Goal: Task Accomplishment & Management: Use online tool/utility

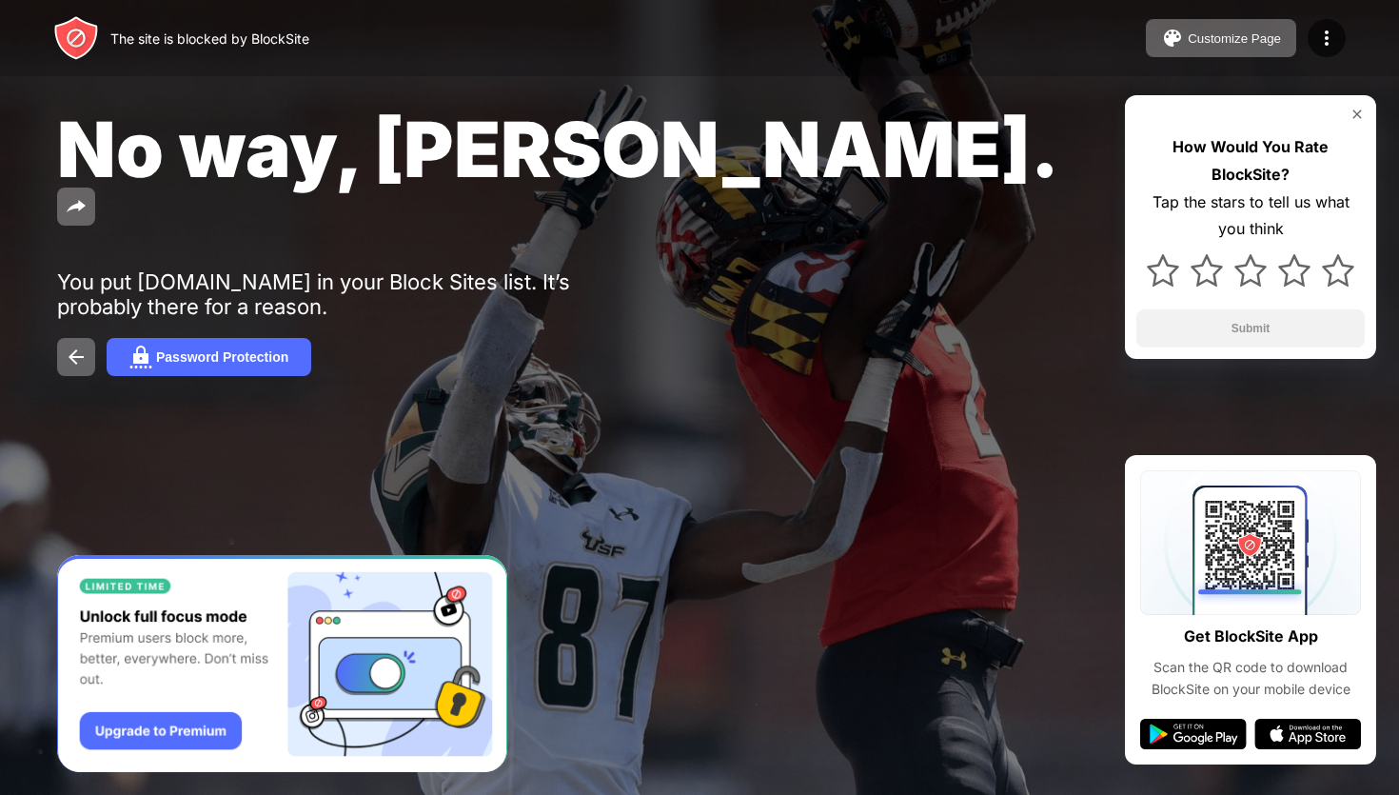
click at [988, 277] on div "No way, [PERSON_NAME]. You put [DOMAIN_NAME] in your Block Sites list. It’s pro…" at bounding box center [699, 239] width 1399 height 479
click at [1276, 61] on div "The site is blocked by BlockSite Customize Page Edit Block List Redirect Custom…" at bounding box center [699, 38] width 1399 height 76
click at [1269, 44] on div "Customize Page" at bounding box center [1234, 38] width 93 height 14
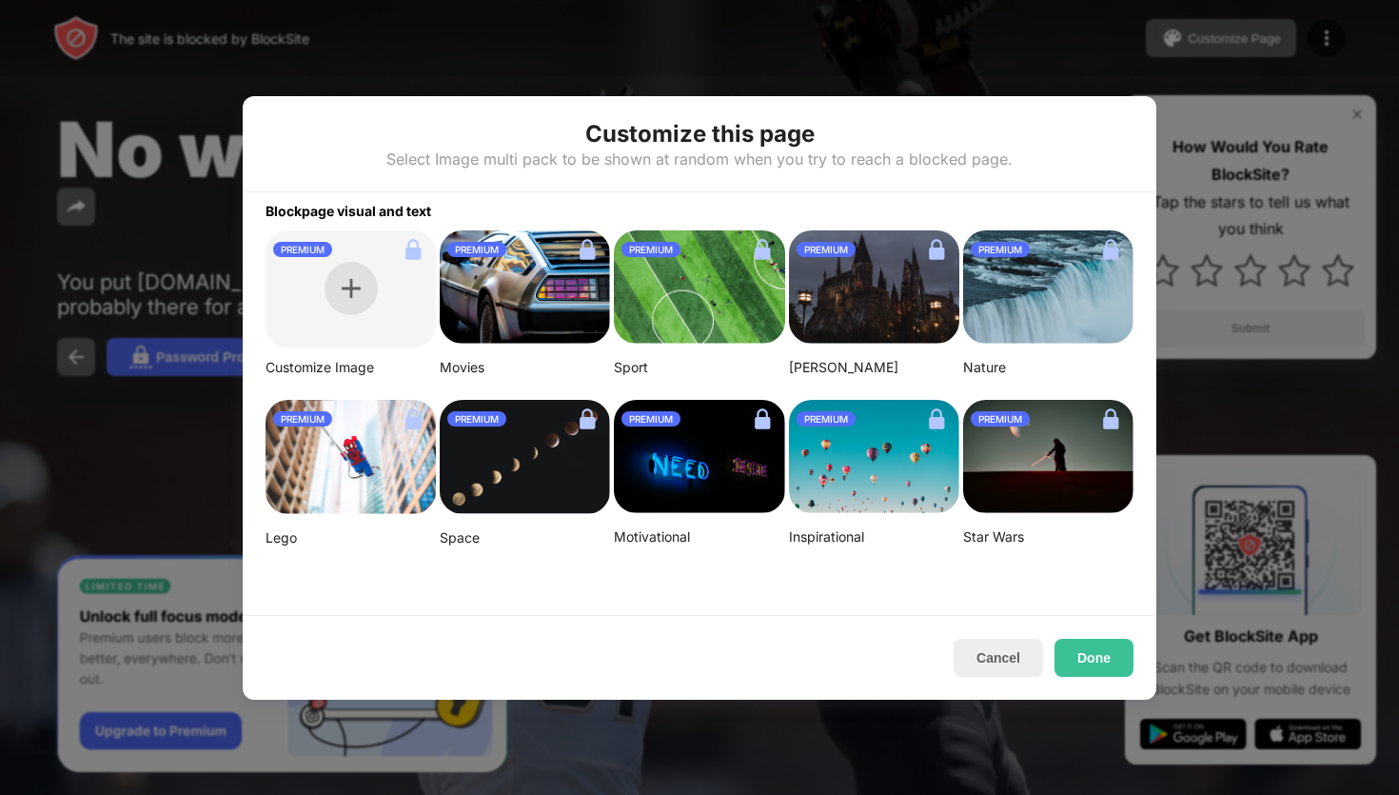
click at [338, 288] on div at bounding box center [351, 288] width 53 height 53
